Goal: Task Accomplishment & Management: Manage account settings

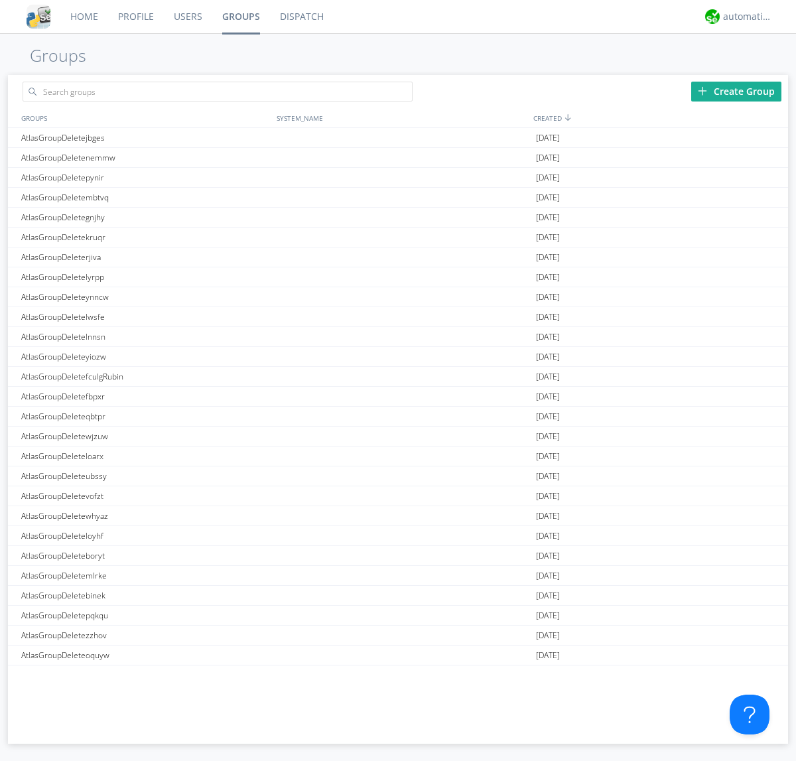
click at [736, 91] on div "Create Group" at bounding box center [736, 92] width 90 height 20
click at [240, 17] on link "Groups" at bounding box center [241, 16] width 58 height 33
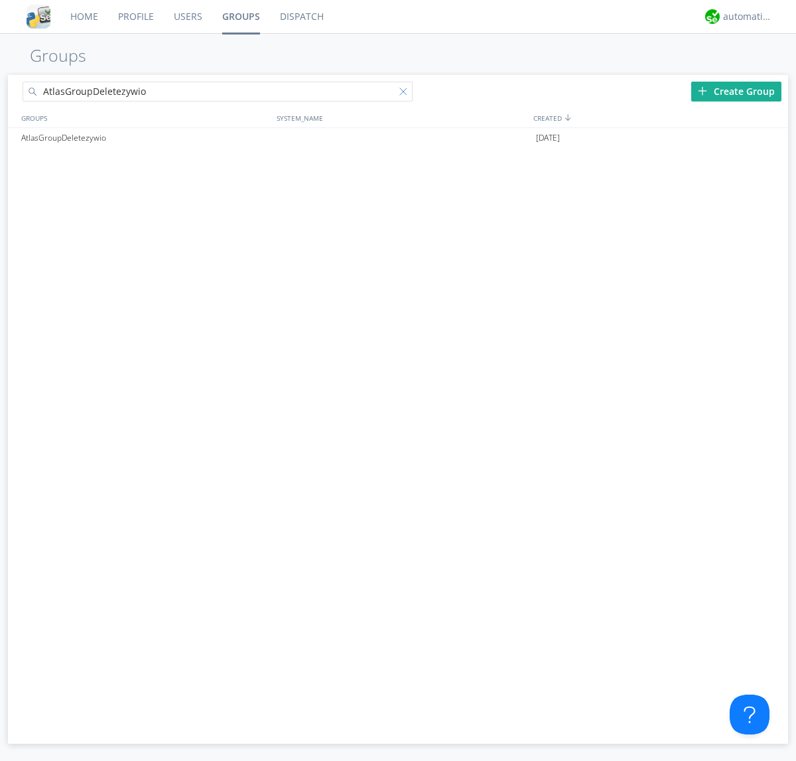
type input "AtlasGroupDeletezywio"
click at [406, 94] on div at bounding box center [405, 94] width 13 height 13
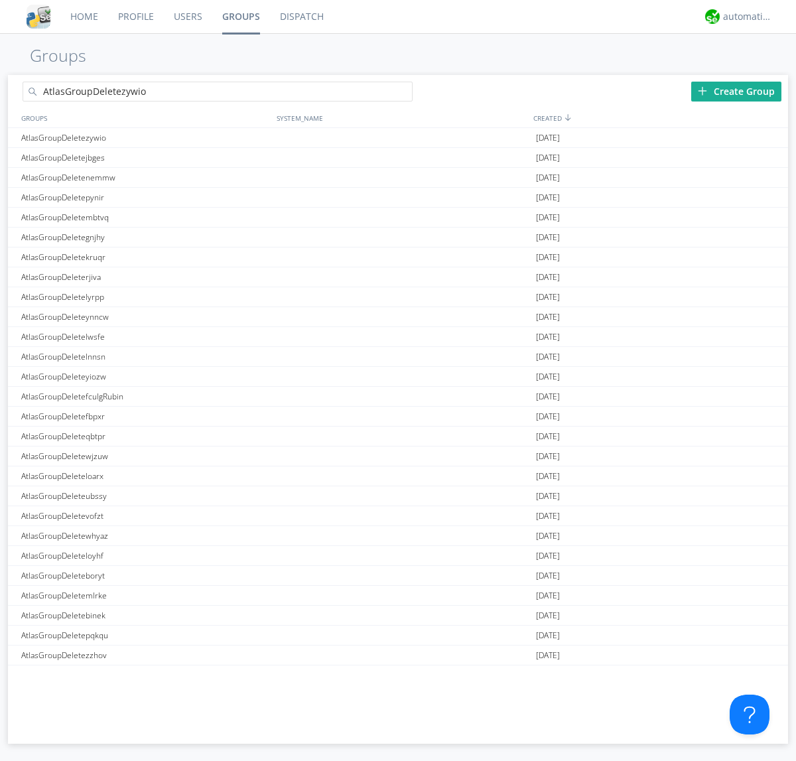
type input "AtlasGroupDeletezywio"
click at [145, 137] on div "AtlasGroupDeletezywio" at bounding box center [145, 137] width 255 height 19
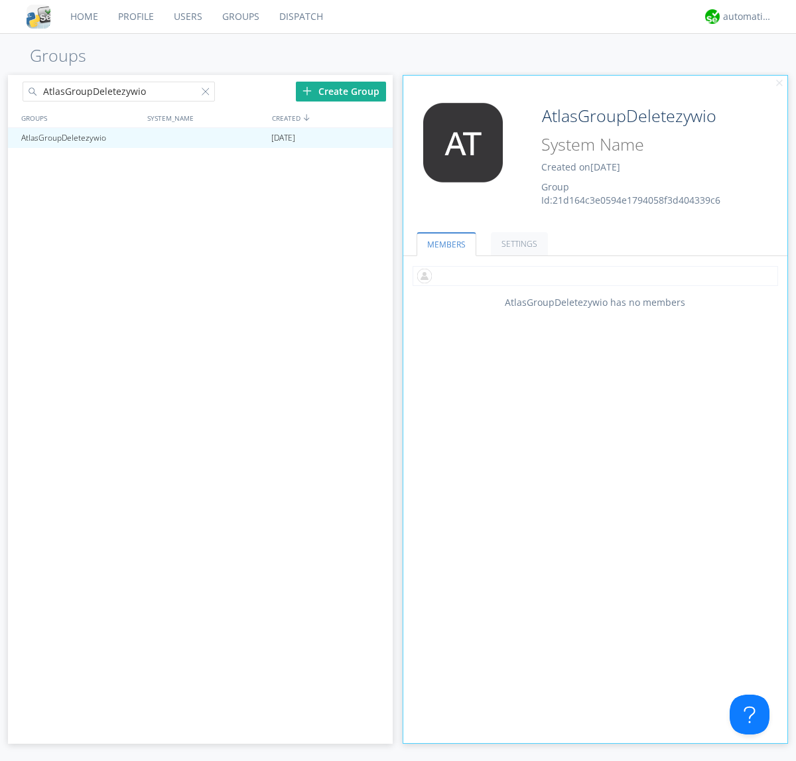
click at [595, 275] on input "text" at bounding box center [596, 276] width 366 height 20
type input "automation+atlas0002"
click at [744, 17] on div "automation+atlas" at bounding box center [748, 16] width 50 height 13
click at [754, 70] on div "Log Out" at bounding box center [754, 70] width 68 height 24
